Goal: Task Accomplishment & Management: Complete application form

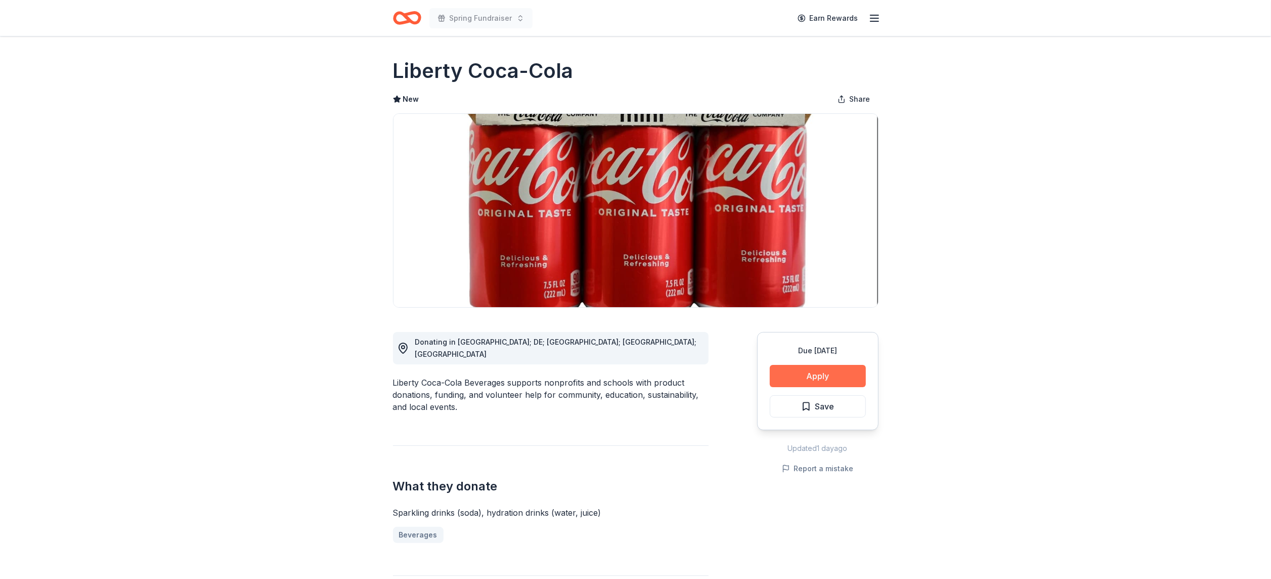
click at [635, 289] on button "Apply" at bounding box center [818, 376] width 96 height 22
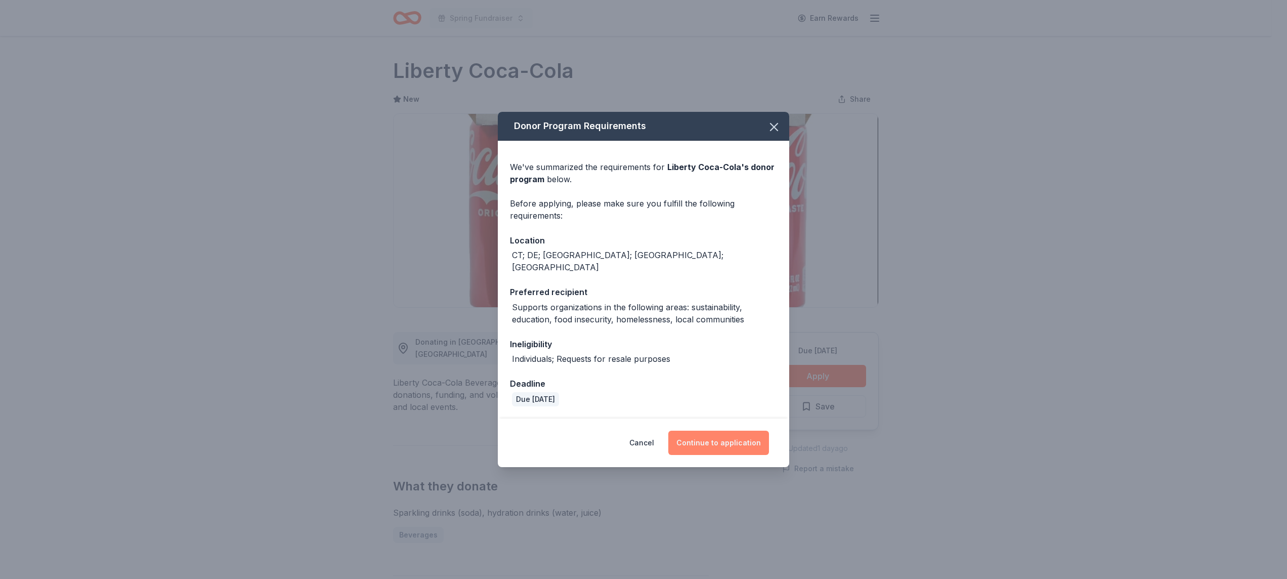
click at [635, 289] on button "Continue to application" at bounding box center [718, 443] width 101 height 24
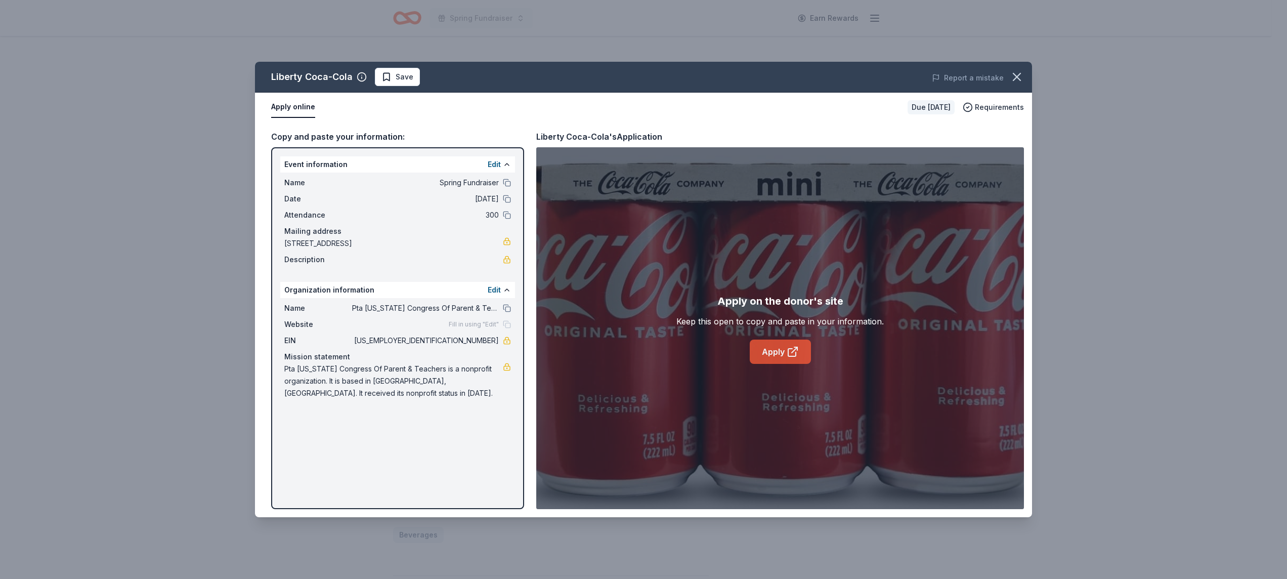
click at [635, 289] on link "Apply" at bounding box center [780, 351] width 61 height 24
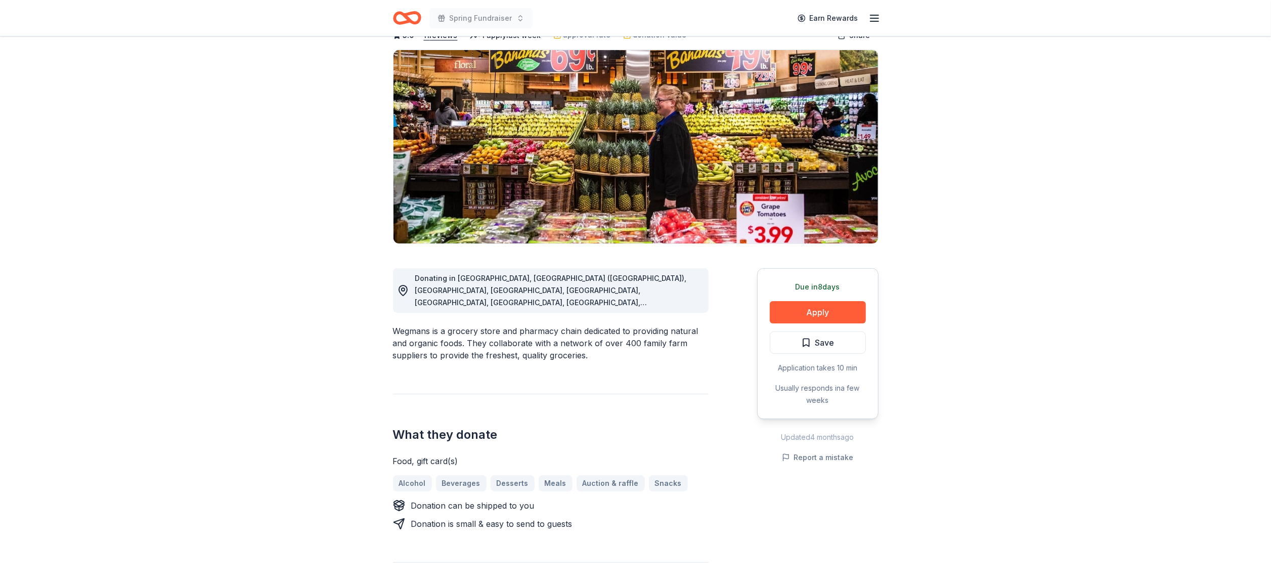
scroll to position [62, 0]
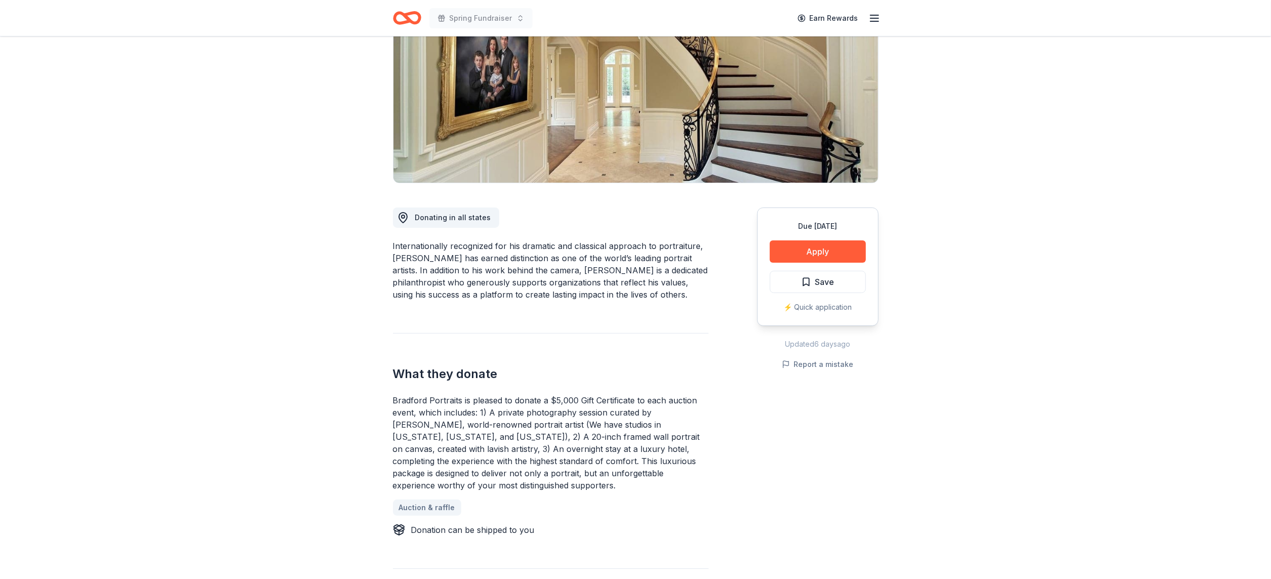
scroll to position [121, 0]
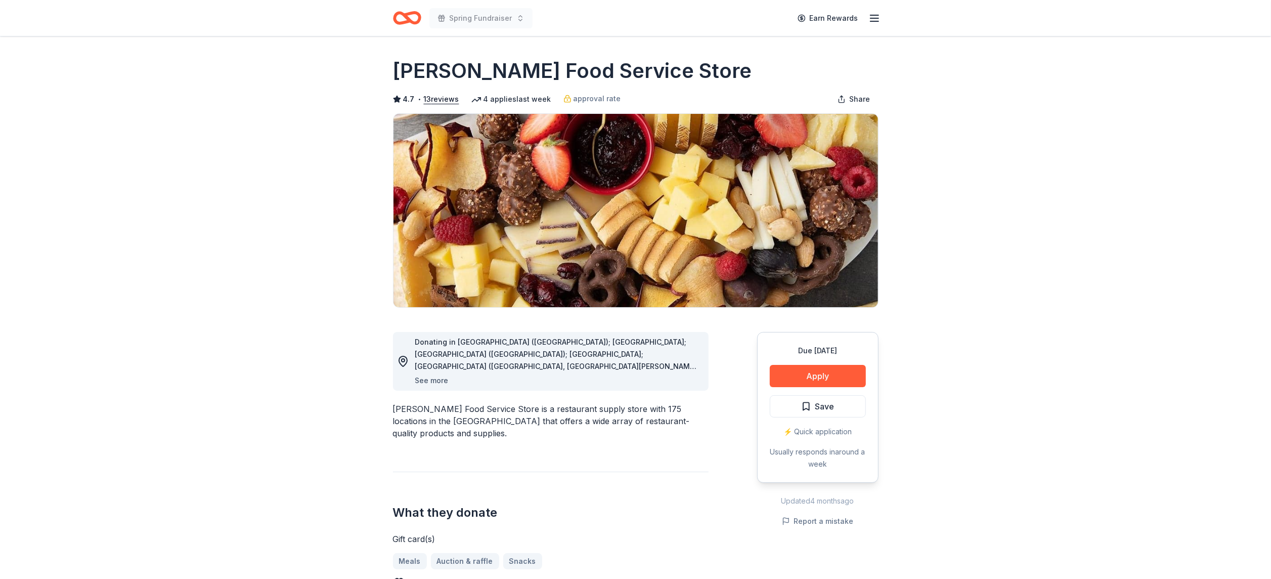
click at [421, 381] on button "See more" at bounding box center [431, 380] width 33 height 12
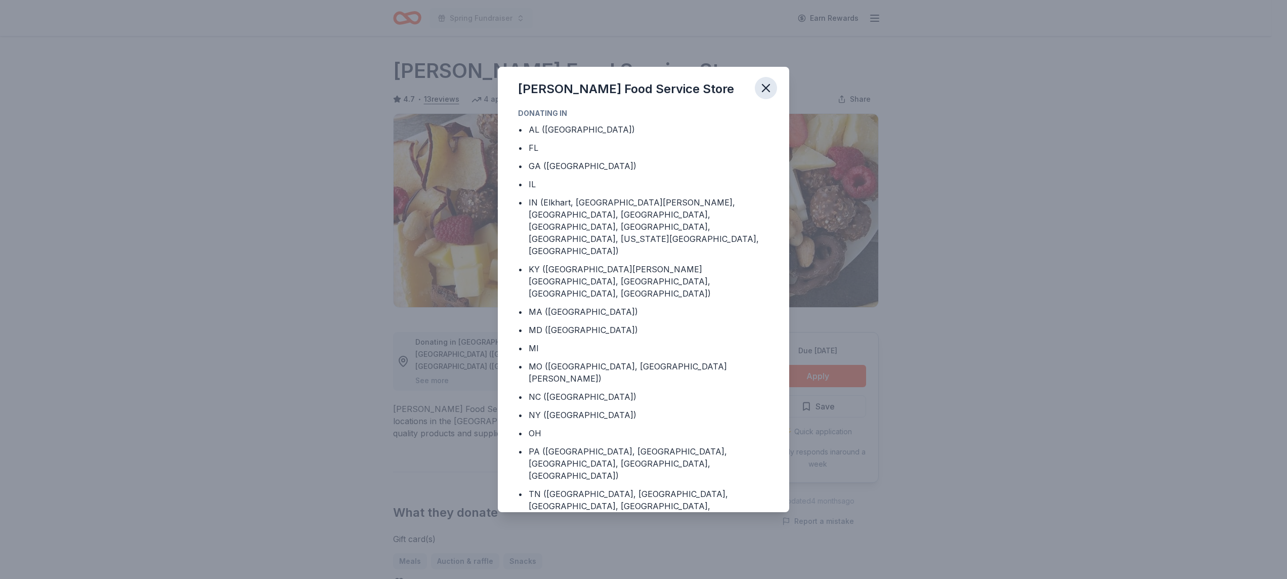
click at [770, 83] on icon "button" at bounding box center [766, 88] width 14 height 14
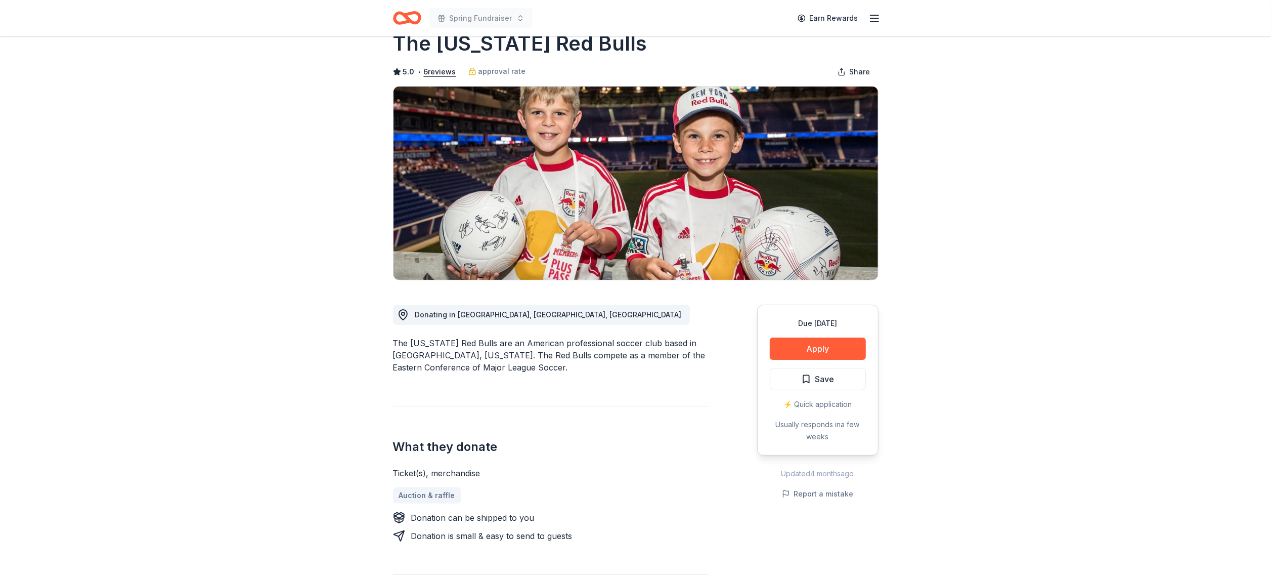
scroll to position [26, 0]
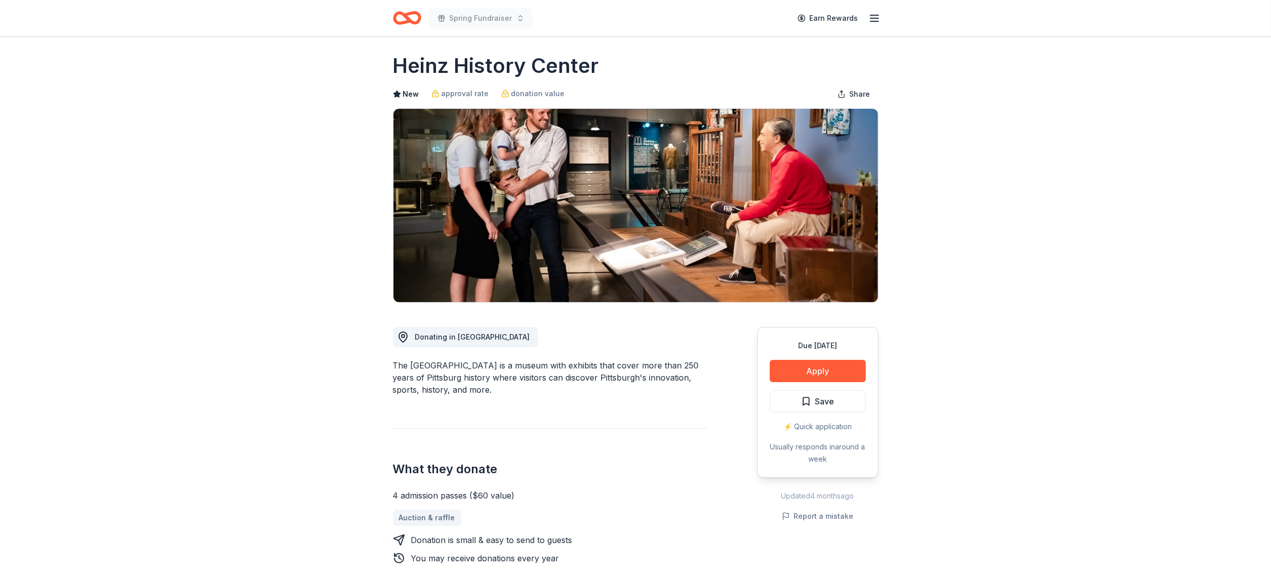
scroll to position [4, 0]
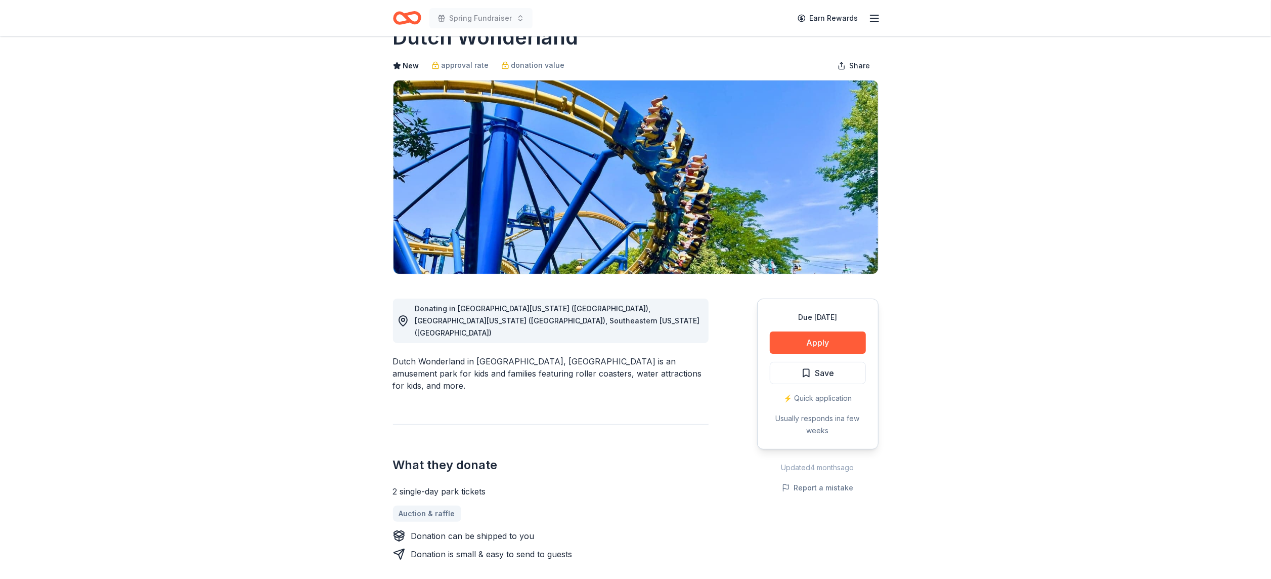
scroll to position [34, 0]
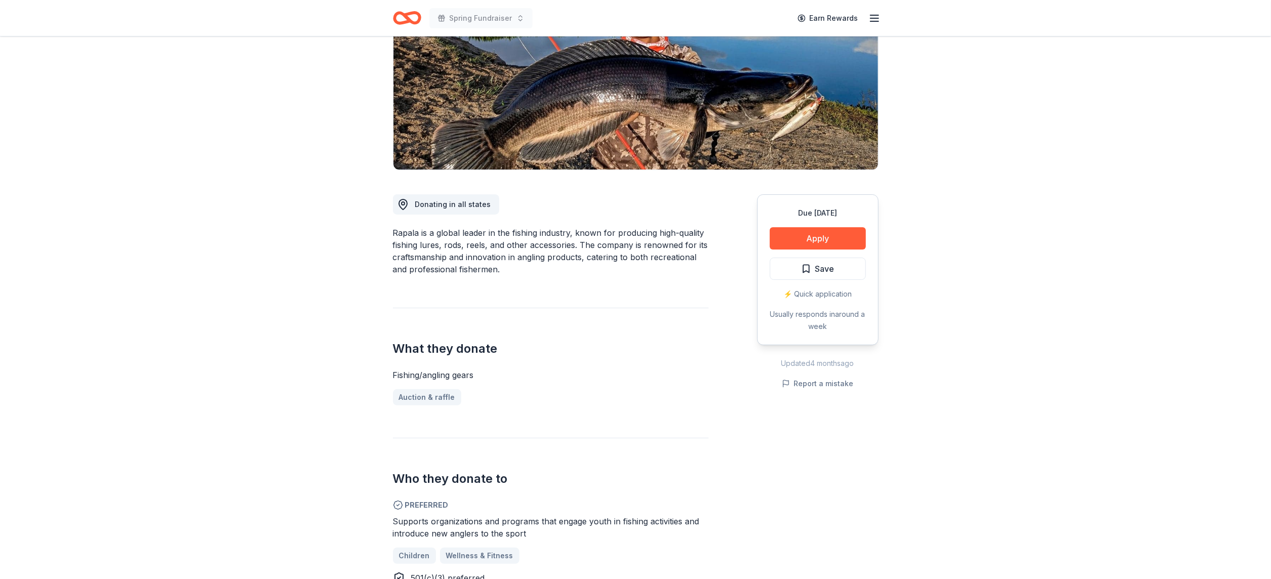
scroll to position [136, 0]
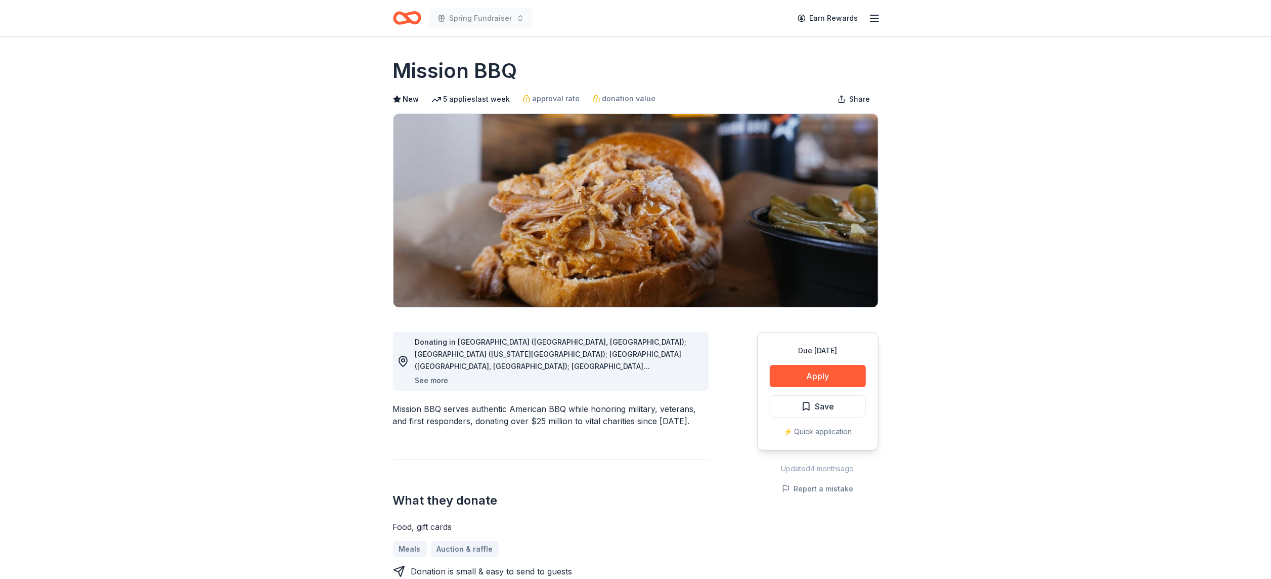
click at [439, 379] on button "See more" at bounding box center [431, 380] width 33 height 12
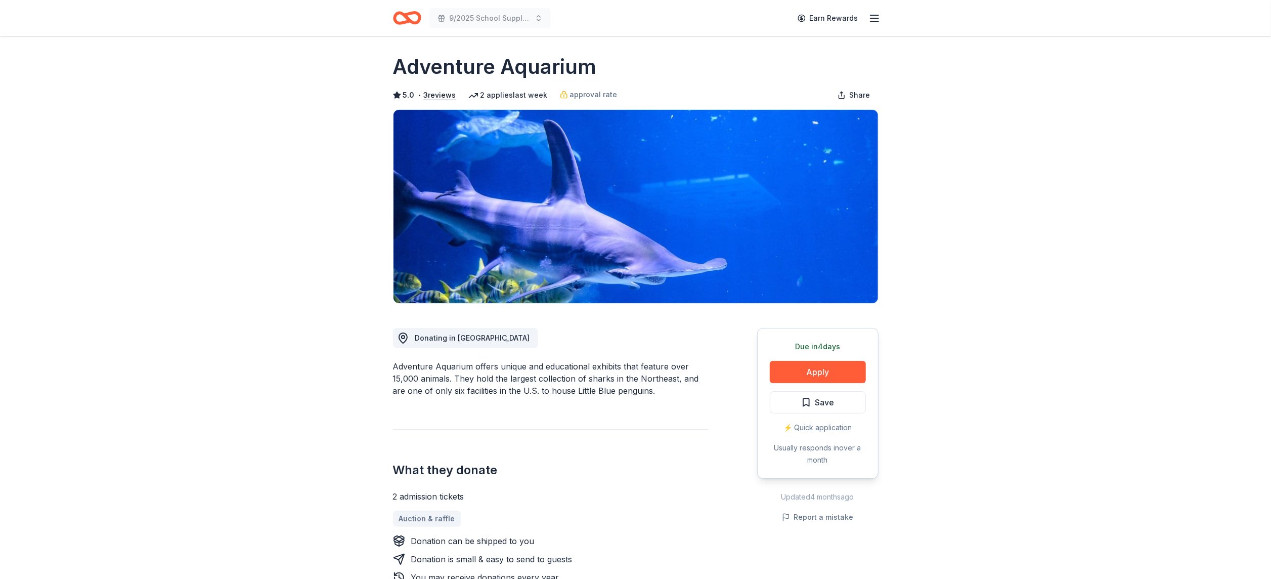
scroll to position [5, 0]
